Goal: Find specific page/section: Find specific page/section

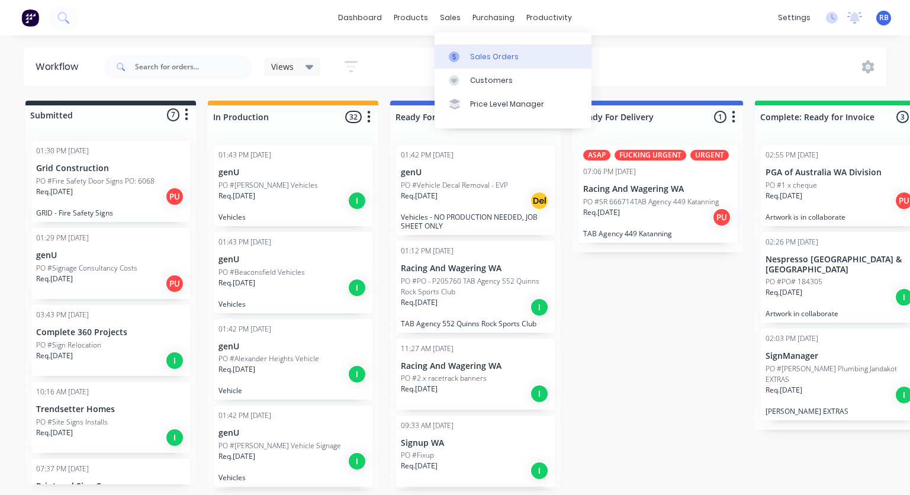
click at [504, 63] on link "Sales Orders" at bounding box center [512, 56] width 157 height 24
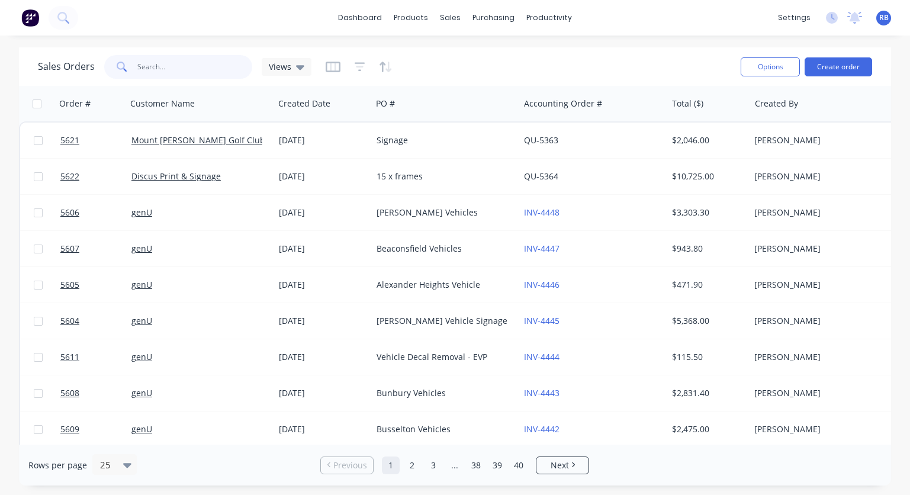
click at [170, 70] on input "text" at bounding box center [194, 67] width 115 height 24
type input "hope"
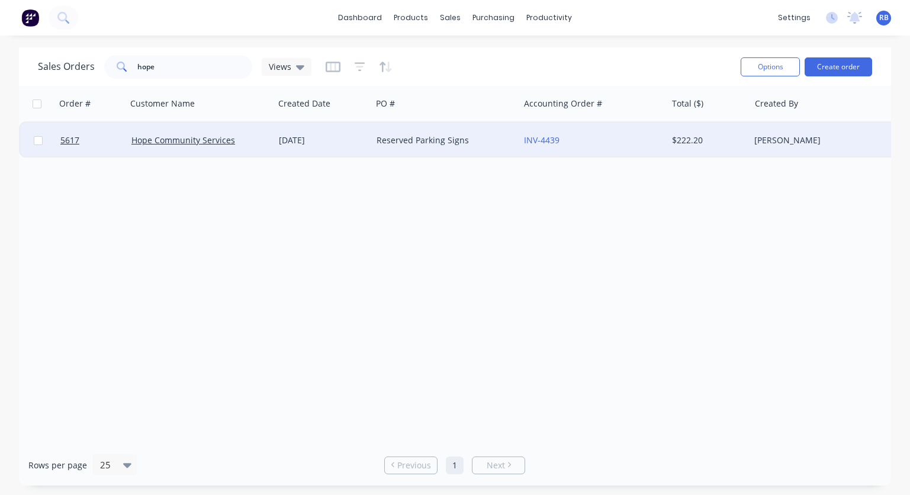
click at [609, 137] on div "INV-4439" at bounding box center [589, 140] width 131 height 12
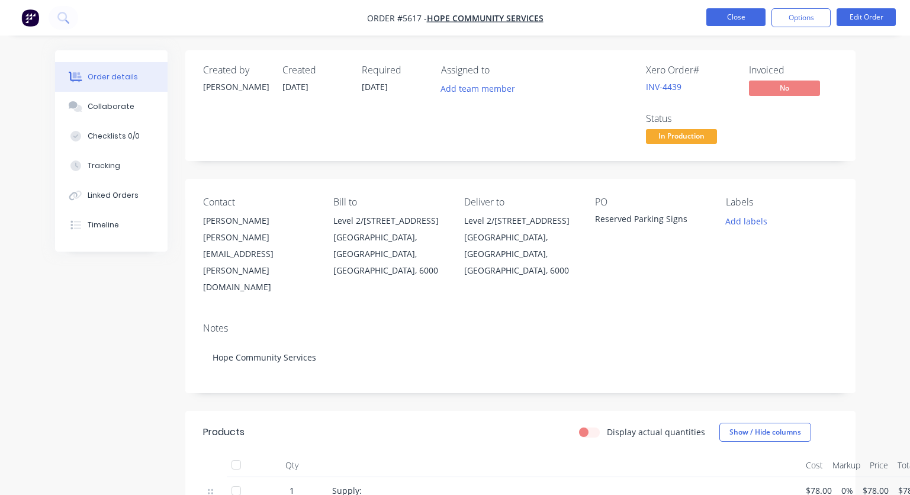
click at [746, 14] on button "Close" at bounding box center [735, 17] width 59 height 18
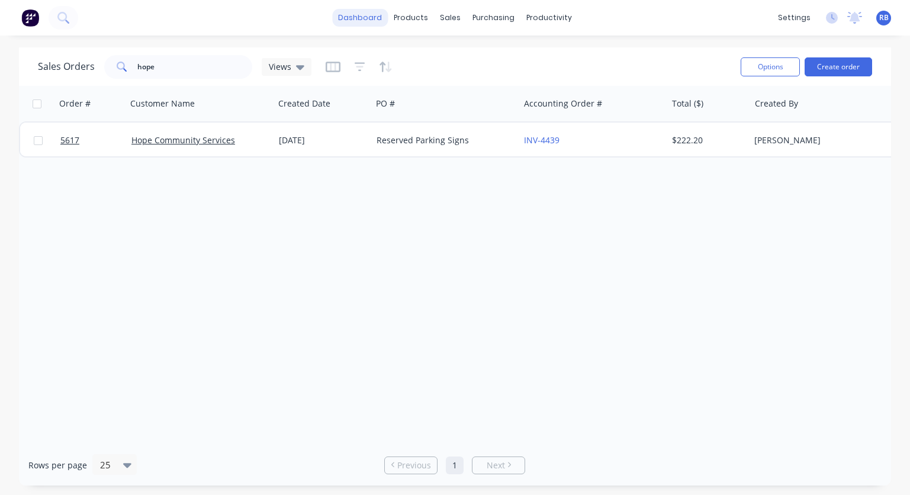
click at [364, 9] on link "dashboard" at bounding box center [360, 18] width 56 height 18
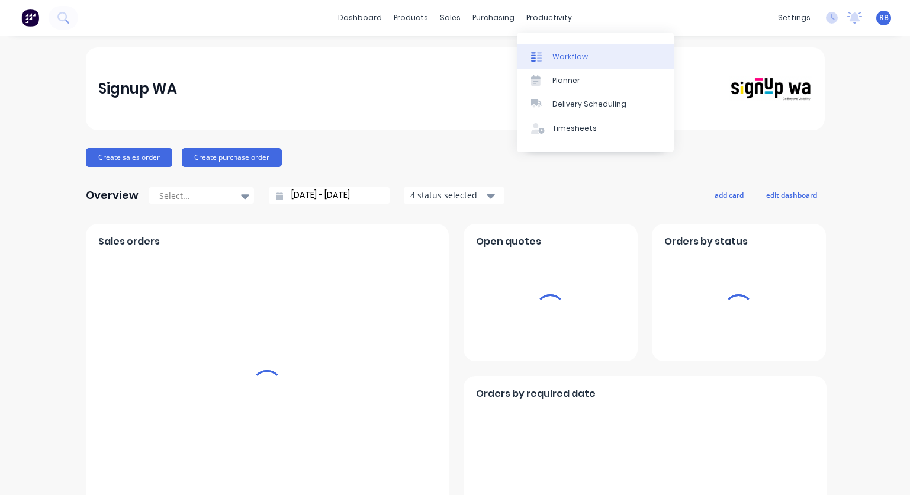
click at [573, 58] on div "Workflow" at bounding box center [570, 56] width 36 height 11
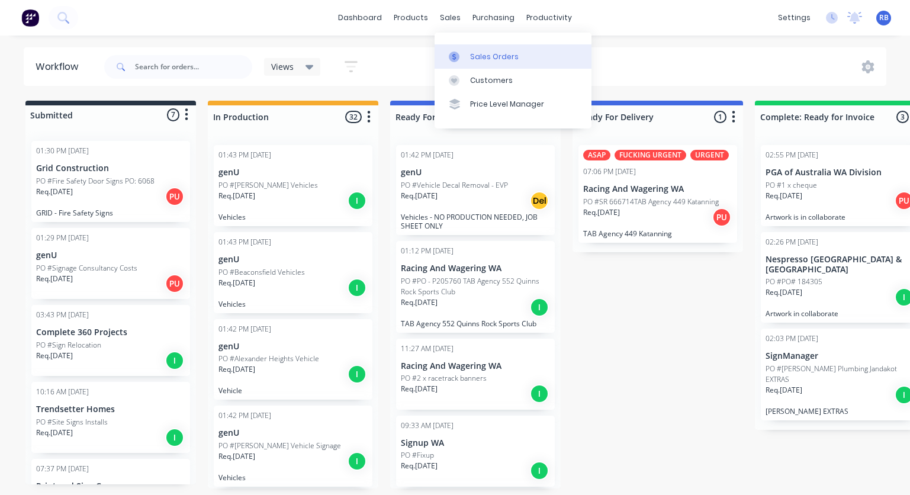
click at [478, 54] on div "Sales Orders" at bounding box center [494, 56] width 49 height 11
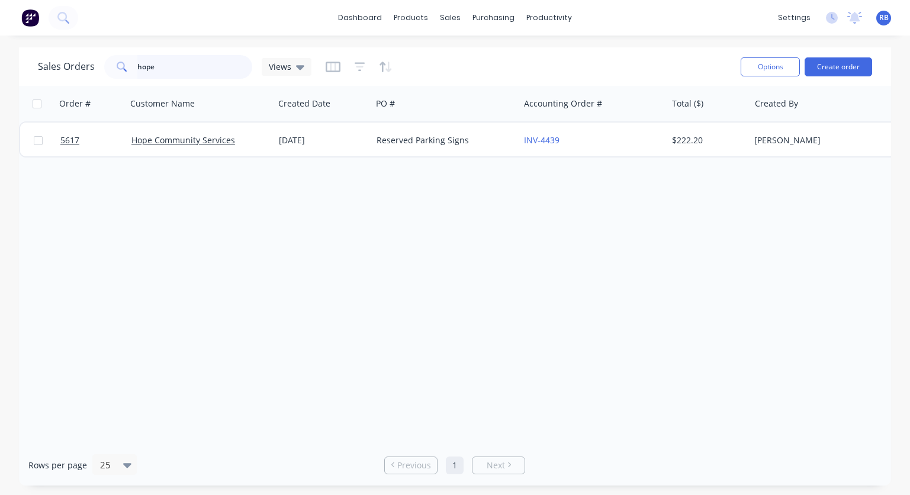
click at [169, 66] on input "hope" at bounding box center [194, 67] width 115 height 24
drag, startPoint x: 180, startPoint y: 67, endPoint x: 84, endPoint y: 67, distance: 96.5
click at [84, 67] on div "Sales Orders hope Views" at bounding box center [174, 67] width 273 height 24
type input "NAB"
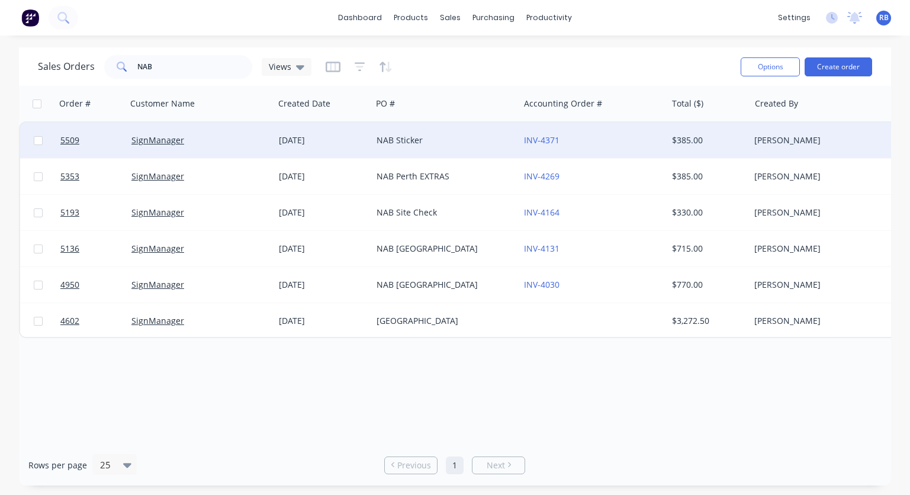
click at [466, 137] on div "NAB Sticker" at bounding box center [441, 140] width 131 height 12
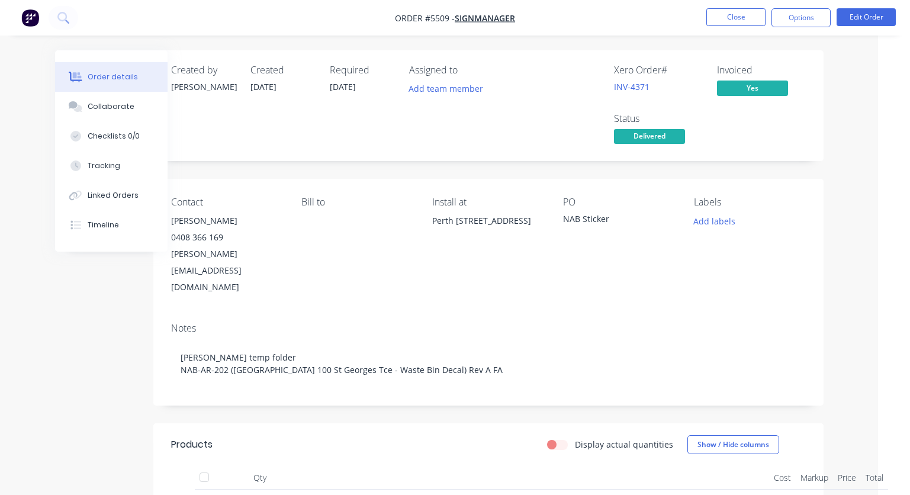
scroll to position [0, 32]
